Goal: Find specific page/section: Find specific page/section

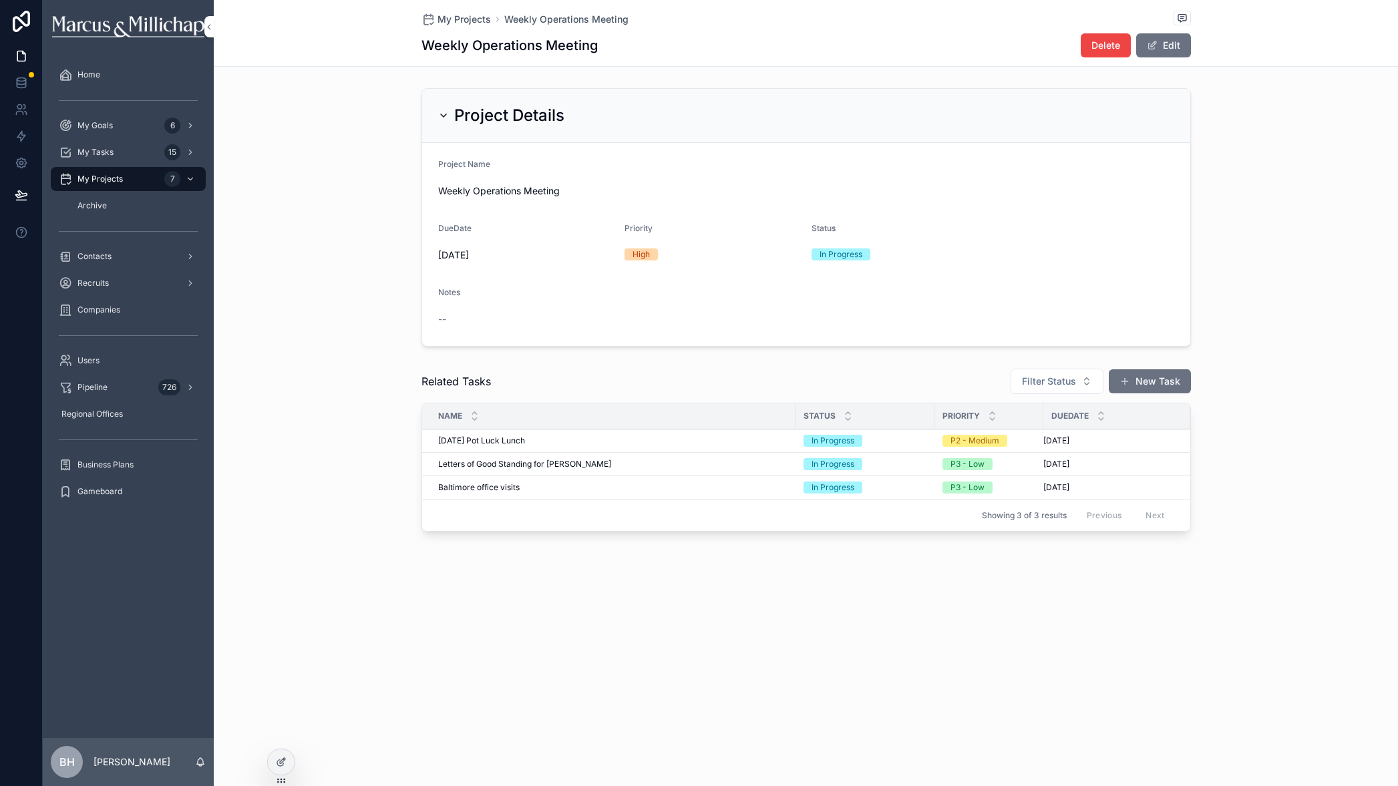
click at [104, 361] on div "Users" at bounding box center [128, 360] width 139 height 21
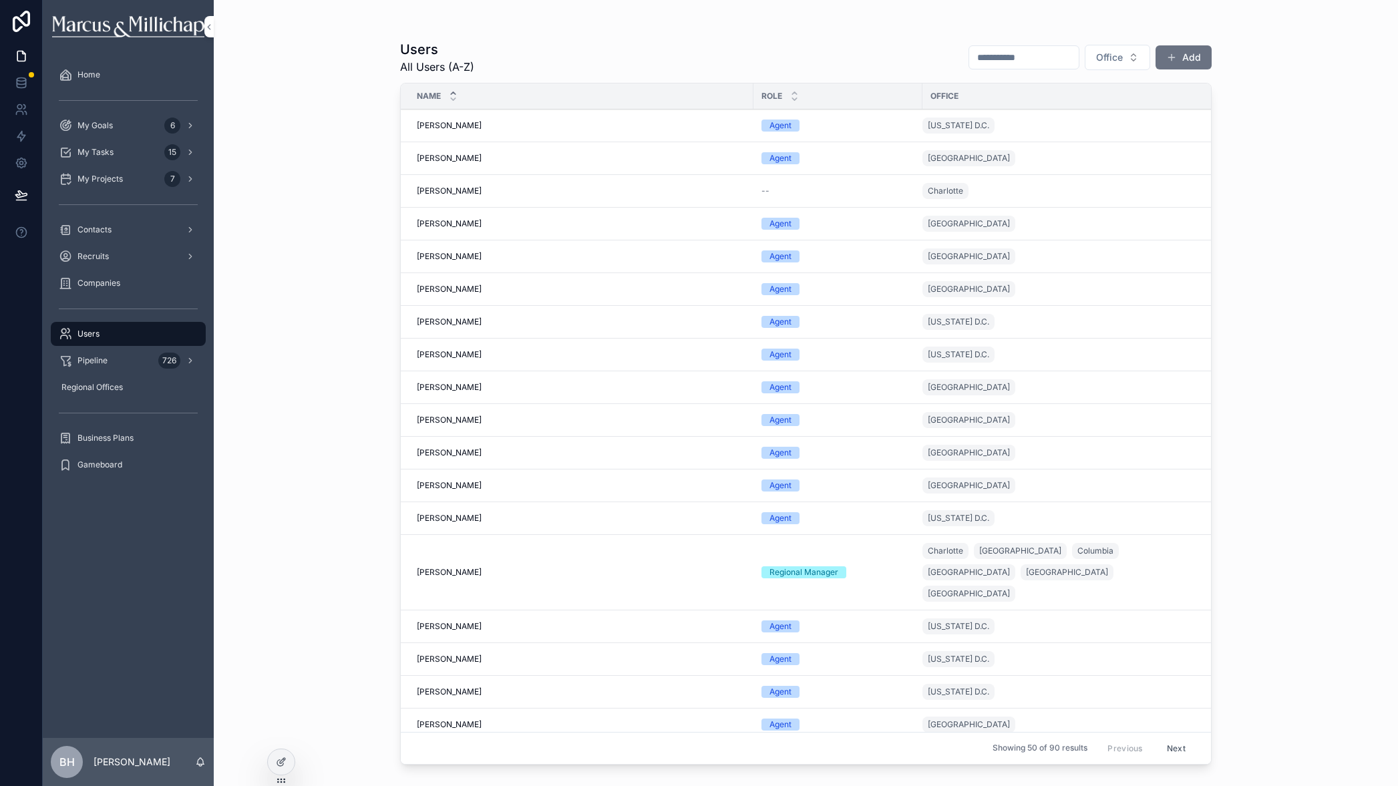
click at [979, 57] on input "scrollable content" at bounding box center [1024, 57] width 110 height 19
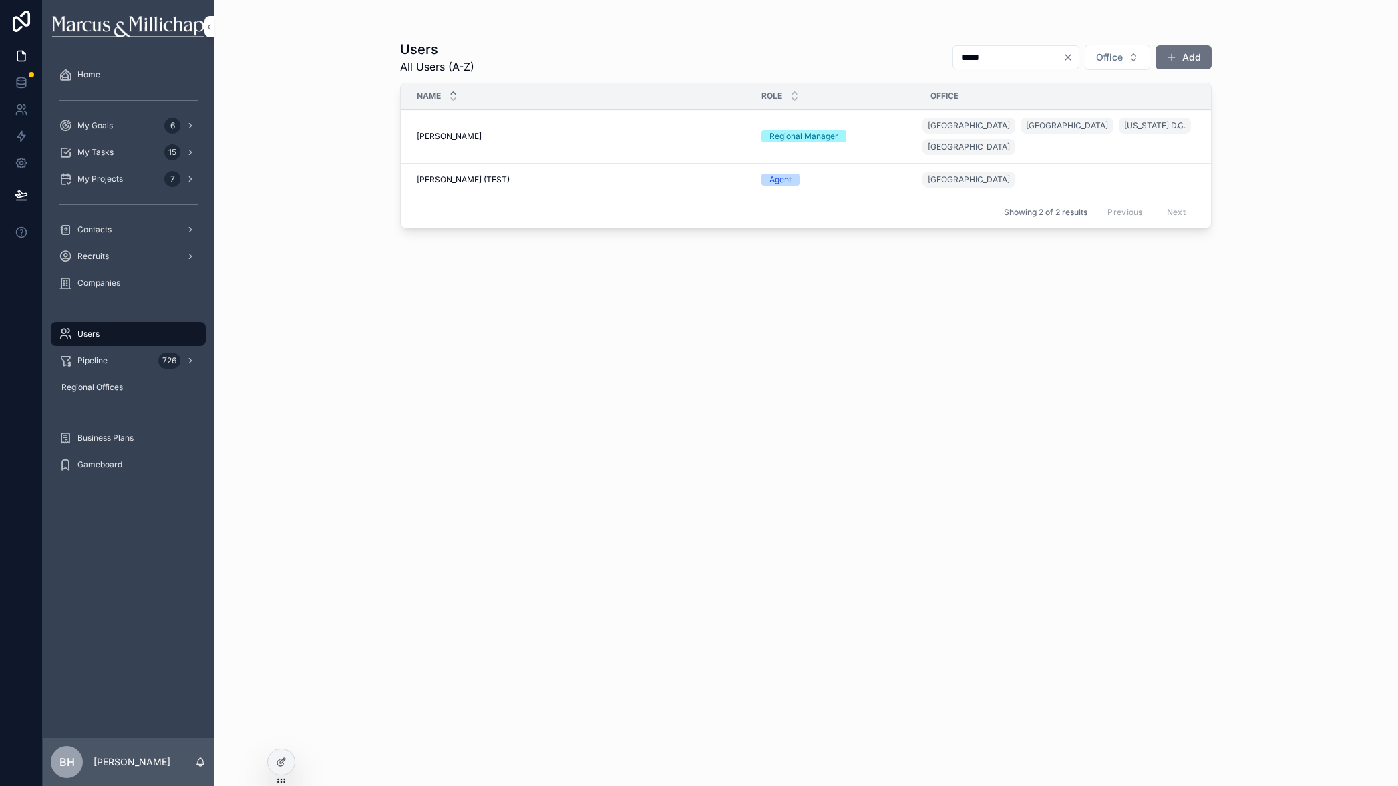
type input "*****"
click at [444, 131] on span "[PERSON_NAME]" at bounding box center [449, 136] width 65 height 11
